Goal: Task Accomplishment & Management: Manage account settings

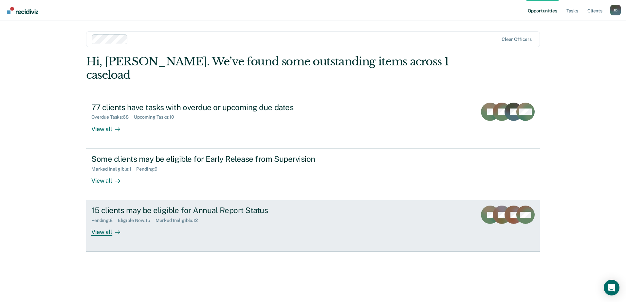
click at [112, 224] on div "View all" at bounding box center [109, 230] width 37 height 13
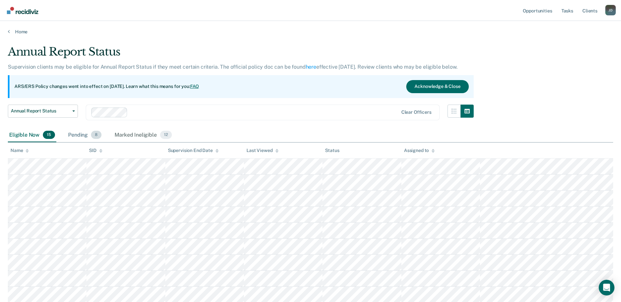
click at [81, 137] on div "Pending 8" at bounding box center [85, 135] width 36 height 14
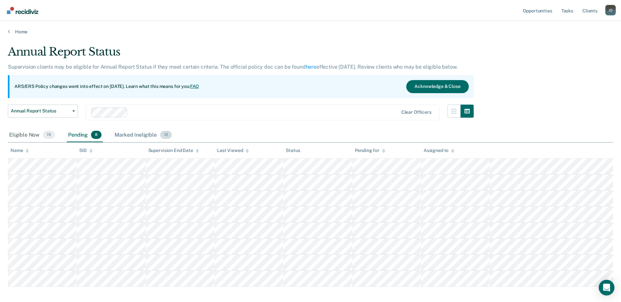
click at [124, 136] on div "Marked Ineligible 12" at bounding box center [143, 135] width 60 height 14
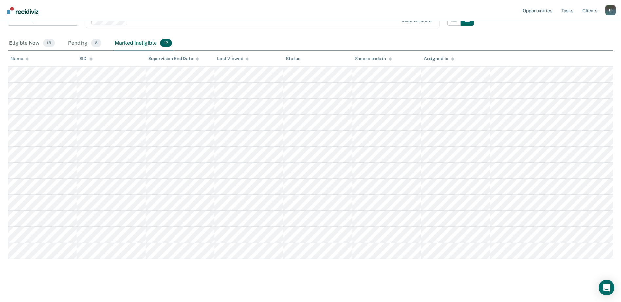
scroll to position [96, 0]
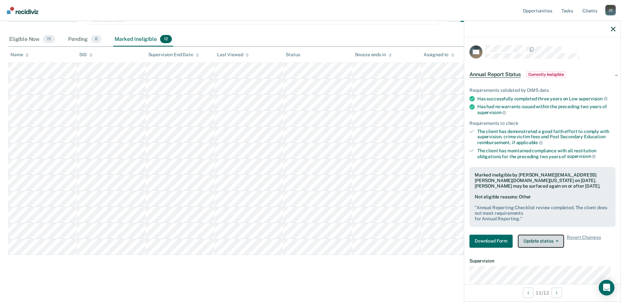
click at [559, 241] on button "Update status" at bounding box center [541, 241] width 46 height 13
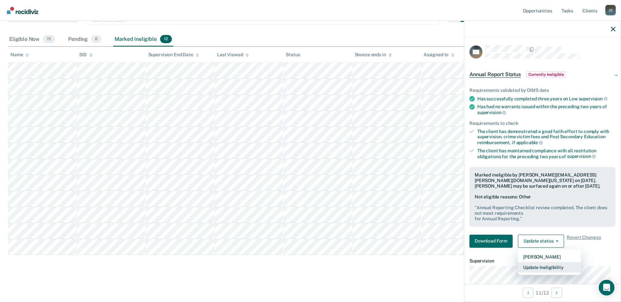
click at [564, 268] on button "Update Ineligibility" at bounding box center [549, 268] width 63 height 10
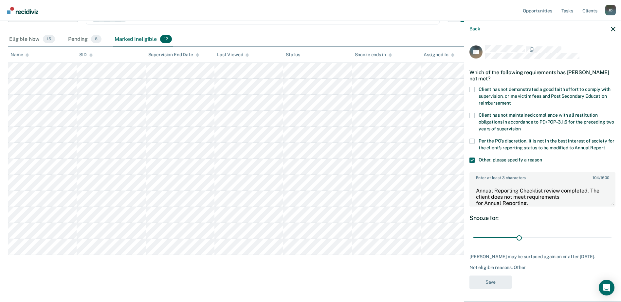
click at [470, 163] on span at bounding box center [471, 160] width 5 height 5
click at [542, 158] on input "Other, please specify a reason" at bounding box center [542, 158] width 0 height 0
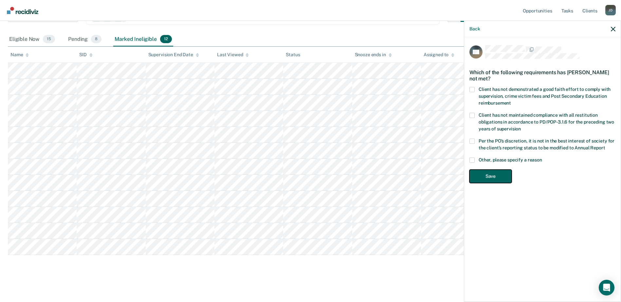
click at [491, 178] on button "Save" at bounding box center [490, 176] width 42 height 13
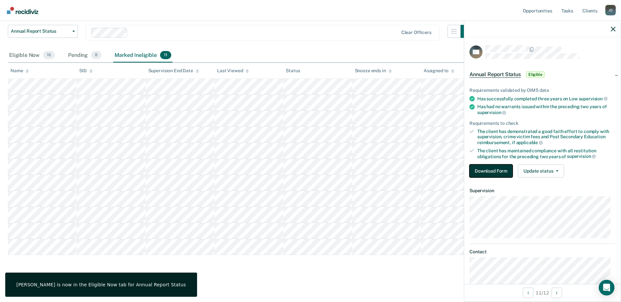
click at [499, 171] on button "Download Form" at bounding box center [490, 171] width 43 height 13
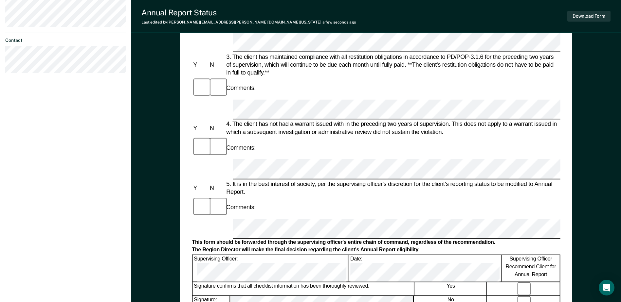
scroll to position [150, 0]
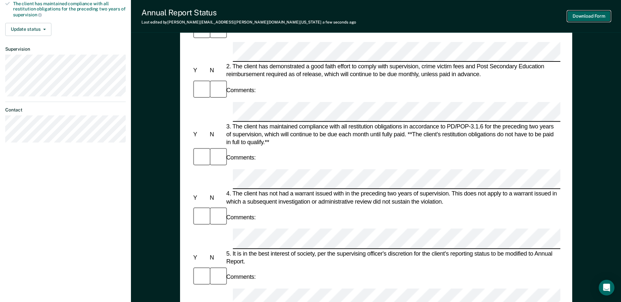
click at [590, 17] on button "Download Form" at bounding box center [588, 16] width 43 height 11
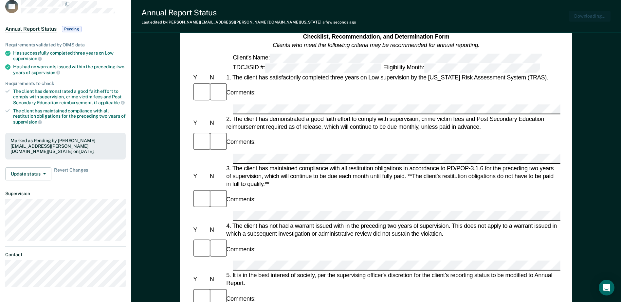
scroll to position [19, 0]
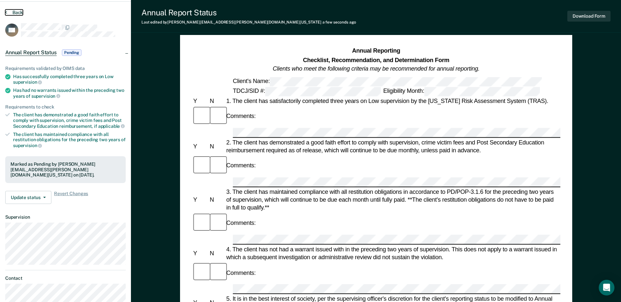
click at [18, 12] on button "Back" at bounding box center [14, 12] width 18 height 6
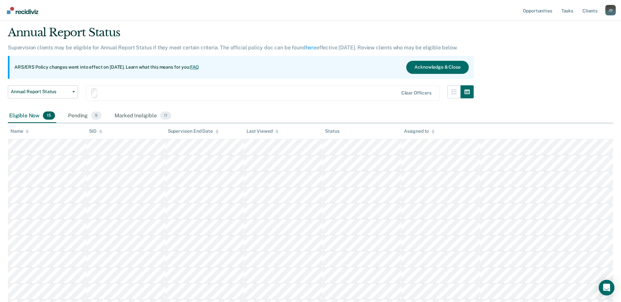
scroll to position [80, 0]
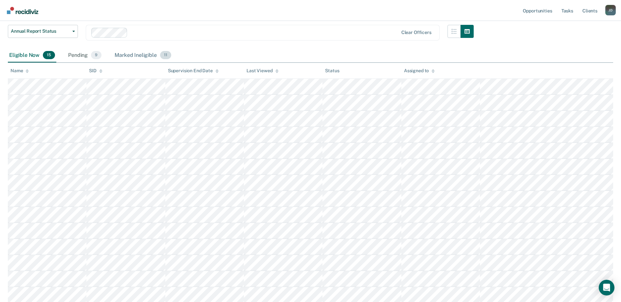
click at [137, 56] on div "Marked Ineligible 11" at bounding box center [142, 55] width 59 height 14
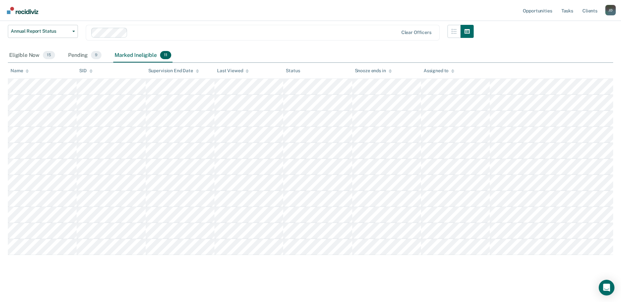
click at [84, 57] on div "Pending 9" at bounding box center [85, 55] width 36 height 14
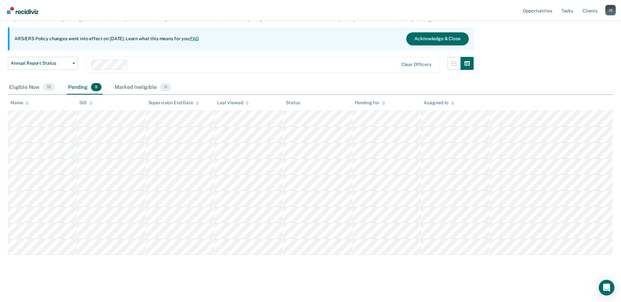
scroll to position [48, 0]
click at [26, 88] on div "Eligible Now 15" at bounding box center [32, 88] width 48 height 14
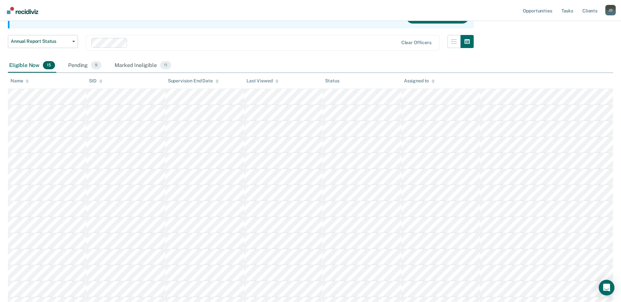
scroll to position [0, 0]
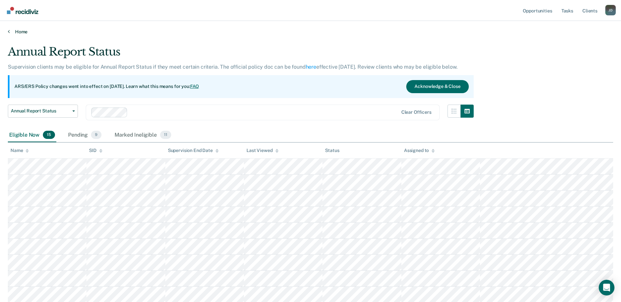
click at [21, 33] on link "Home" at bounding box center [310, 32] width 605 height 6
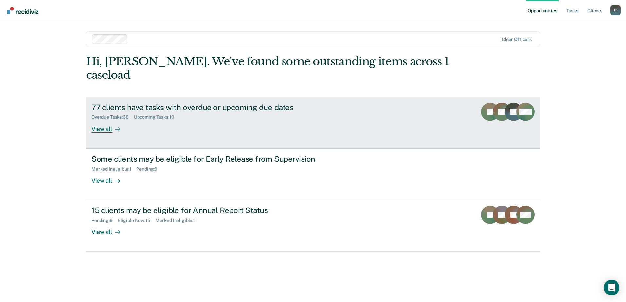
click at [228, 103] on div "77 clients have tasks with overdue or upcoming due dates" at bounding box center [206, 107] width 230 height 9
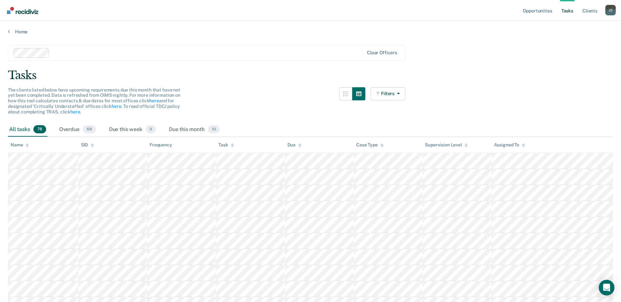
click at [18, 129] on div "All tasks 78" at bounding box center [28, 130] width 40 height 14
click at [594, 11] on link "Client s" at bounding box center [590, 10] width 18 height 21
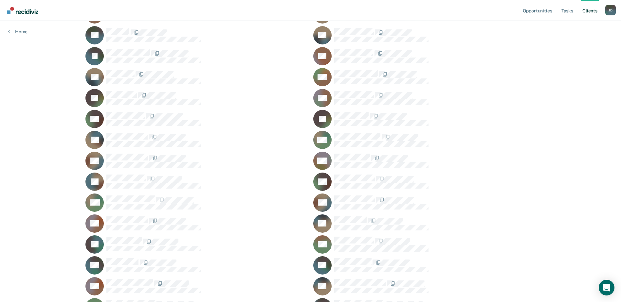
scroll to position [458, 0]
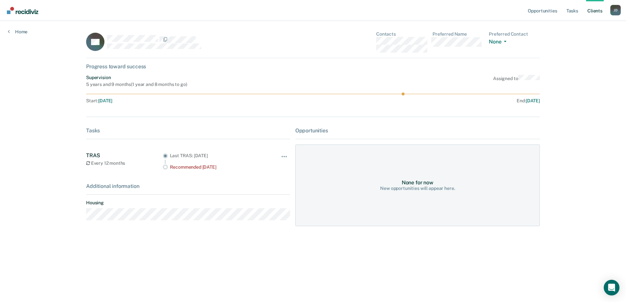
click at [305, 131] on div "Opportunities" at bounding box center [417, 131] width 245 height 6
click at [95, 133] on div "Tasks" at bounding box center [188, 131] width 204 height 6
drag, startPoint x: 403, startPoint y: 95, endPoint x: 431, endPoint y: 94, distance: 28.5
click at [431, 94] on icon at bounding box center [313, 94] width 454 height 3
drag, startPoint x: 431, startPoint y: 94, endPoint x: 375, endPoint y: 94, distance: 56.3
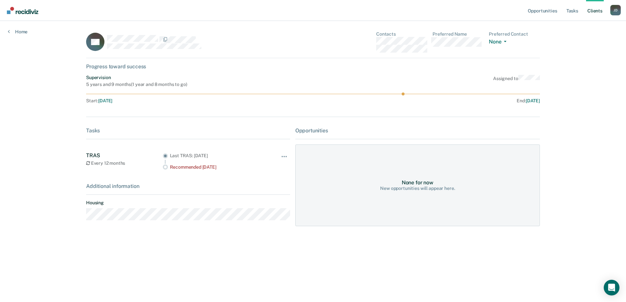
click at [376, 94] on icon at bounding box center [313, 94] width 454 height 3
drag, startPoint x: 360, startPoint y: 94, endPoint x: 287, endPoint y: 94, distance: 72.7
click at [330, 94] on icon at bounding box center [313, 94] width 454 height 3
click at [506, 40] on button "None" at bounding box center [499, 43] width 20 height 8
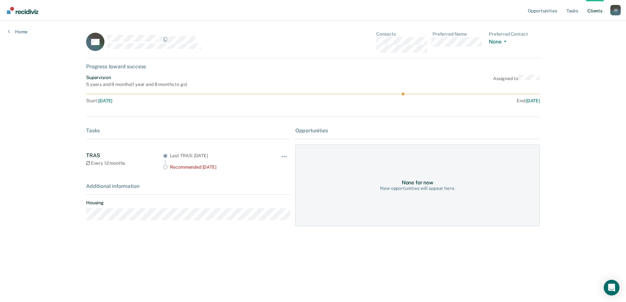
click at [95, 128] on div "Tasks" at bounding box center [188, 131] width 204 height 6
click at [285, 157] on button "button" at bounding box center [284, 160] width 11 height 10
click at [391, 191] on div "New opportunities will appear here." at bounding box center [417, 189] width 75 height 6
click at [400, 178] on div "None for now New opportunities will appear here." at bounding box center [417, 186] width 245 height 82
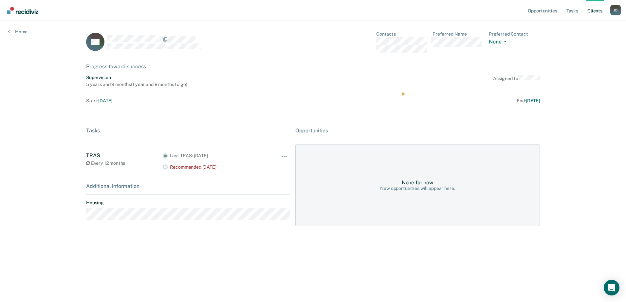
click at [329, 163] on div "None for now New opportunities will appear here." at bounding box center [417, 186] width 245 height 82
click at [16, 31] on link "Home" at bounding box center [18, 32] width 20 height 6
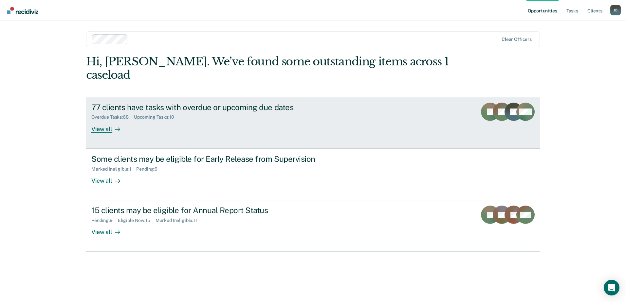
click at [121, 103] on div "77 clients have tasks with overdue or upcoming due dates" at bounding box center [206, 107] width 230 height 9
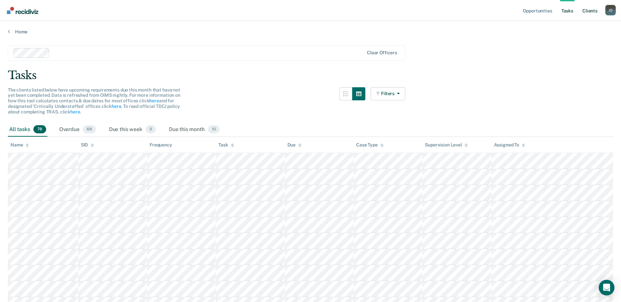
click at [593, 13] on link "Client s" at bounding box center [590, 10] width 18 height 21
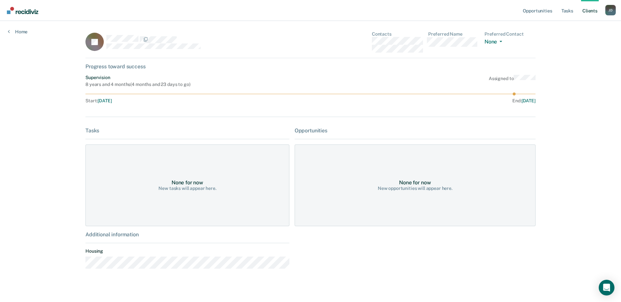
click at [409, 186] on div "None for now" at bounding box center [415, 183] width 32 height 6
click at [151, 203] on div "None for now New tasks will appear here." at bounding box center [187, 186] width 204 height 82
click at [172, 193] on div "None for now New tasks will appear here." at bounding box center [187, 186] width 204 height 82
click at [178, 189] on div "New tasks will appear here." at bounding box center [187, 189] width 58 height 6
drag, startPoint x: 156, startPoint y: 211, endPoint x: 162, endPoint y: 208, distance: 7.2
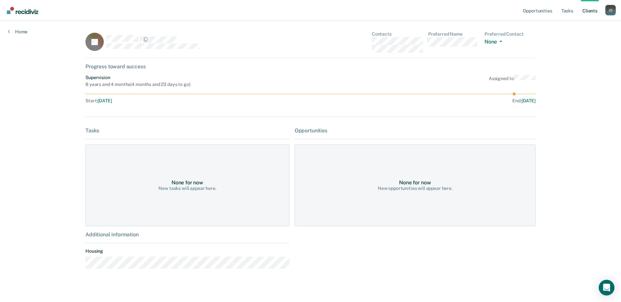
click at [162, 208] on div "None for now New tasks will appear here." at bounding box center [187, 186] width 204 height 82
click at [310, 130] on div "Opportunities" at bounding box center [415, 131] width 241 height 6
click at [93, 129] on div "Tasks" at bounding box center [187, 131] width 204 height 6
click at [11, 31] on link "Home" at bounding box center [18, 32] width 20 height 6
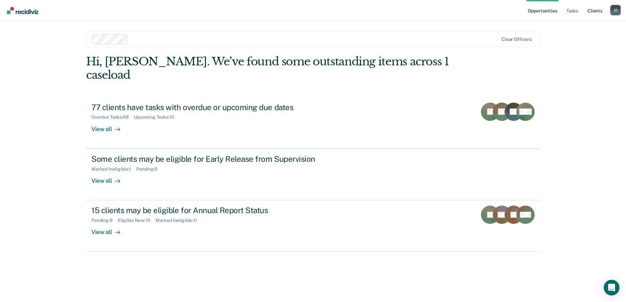
click at [592, 10] on link "Client s" at bounding box center [595, 10] width 18 height 21
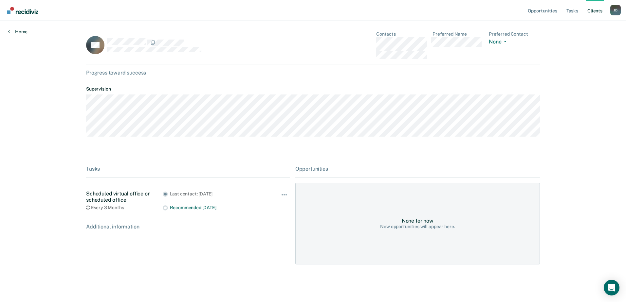
click at [25, 32] on link "Home" at bounding box center [18, 32] width 20 height 6
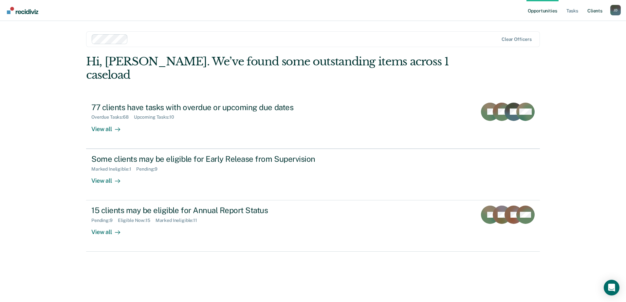
click at [597, 10] on link "Client s" at bounding box center [595, 10] width 18 height 21
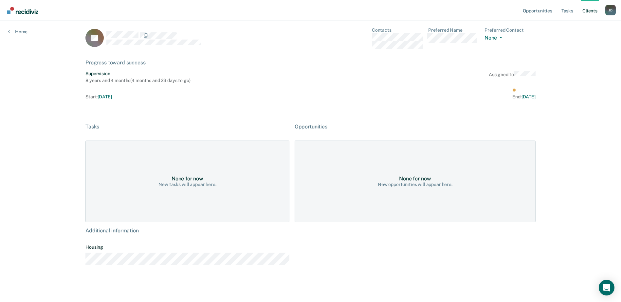
scroll to position [6, 0]
click at [19, 33] on link "Home" at bounding box center [18, 32] width 20 height 6
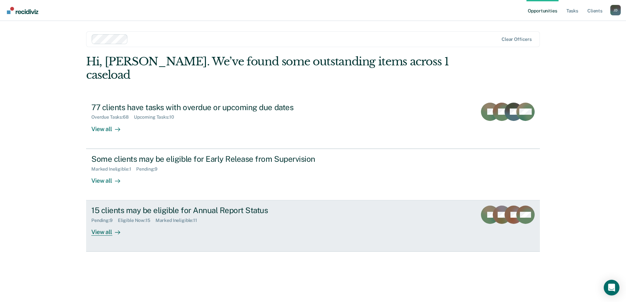
click at [167, 206] on div "15 clients may be eligible for Annual Report Status" at bounding box center [206, 210] width 230 height 9
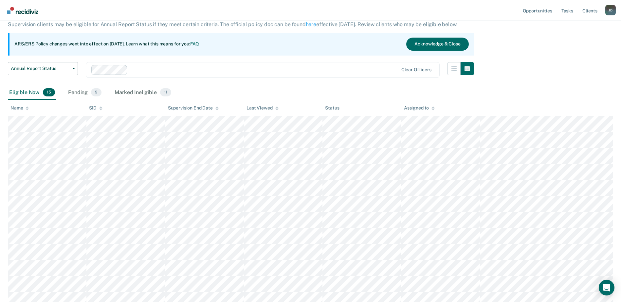
scroll to position [33, 0]
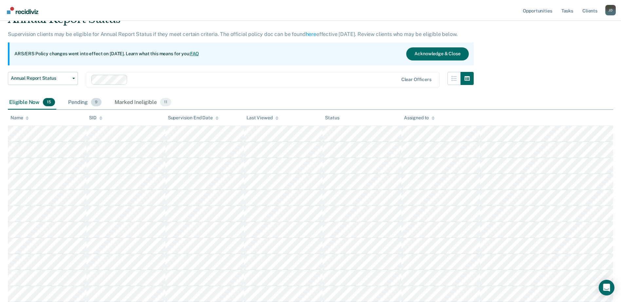
click at [72, 100] on div "Pending 9" at bounding box center [85, 103] width 36 height 14
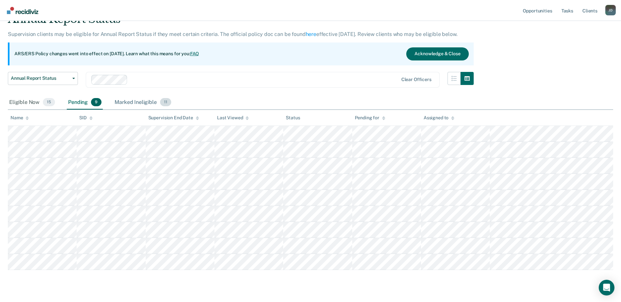
click at [125, 103] on div "Marked Ineligible 11" at bounding box center [142, 103] width 59 height 14
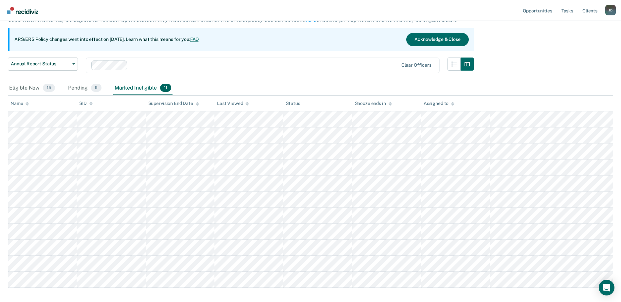
scroll to position [0, 0]
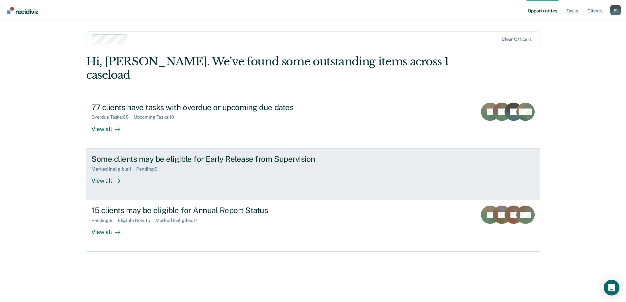
click at [202, 154] on div "Some clients may be eligible for Early Release from Supervision" at bounding box center [206, 158] width 230 height 9
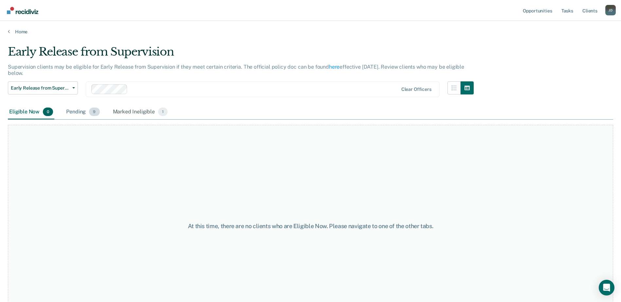
click at [87, 112] on div "Pending 9" at bounding box center [83, 112] width 36 height 14
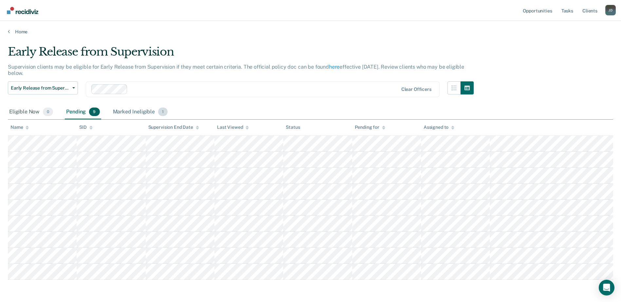
click at [122, 111] on div "Marked Ineligible 1" at bounding box center [141, 112] width 58 height 14
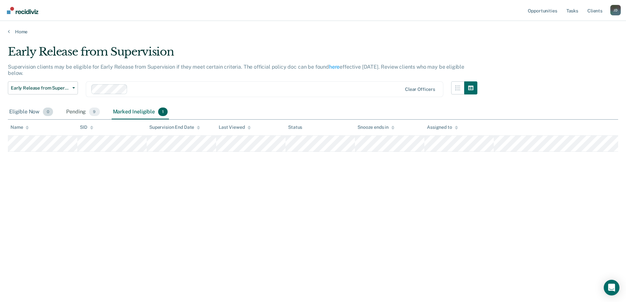
click at [23, 110] on div "Eligible Now 0" at bounding box center [31, 112] width 46 height 14
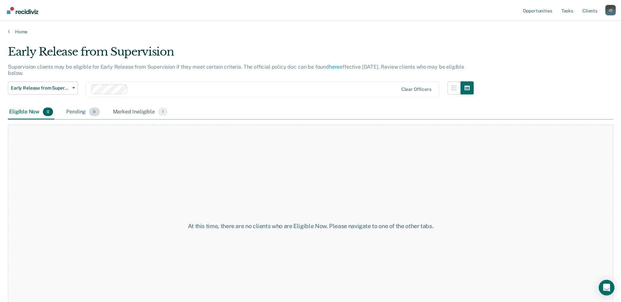
click at [79, 110] on div "Pending 9" at bounding box center [83, 112] width 36 height 14
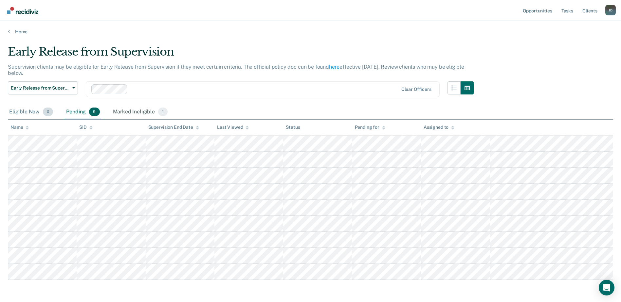
click at [25, 111] on div "Eligible Now 0" at bounding box center [31, 112] width 46 height 14
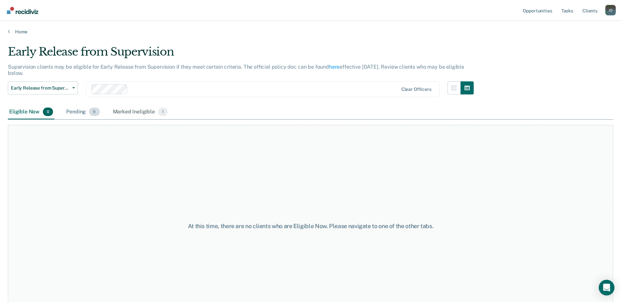
click at [76, 112] on div "Pending 9" at bounding box center [83, 112] width 36 height 14
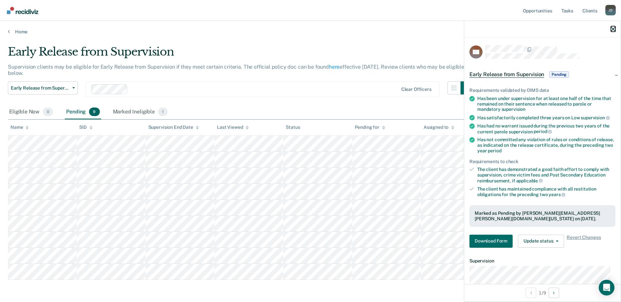
click at [613, 30] on icon "button" at bounding box center [613, 29] width 5 height 5
